Goal: Information Seeking & Learning: Check status

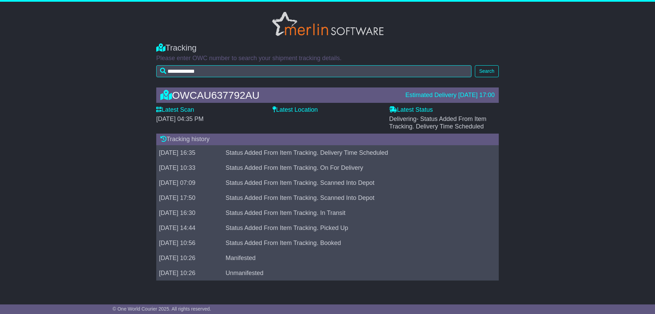
drag, startPoint x: 207, startPoint y: 118, endPoint x: 230, endPoint y: 118, distance: 23.9
click at [204, 118] on span "[DATE] 04:35 PM" at bounding box center [179, 118] width 47 height 7
